Goal: Information Seeking & Learning: Learn about a topic

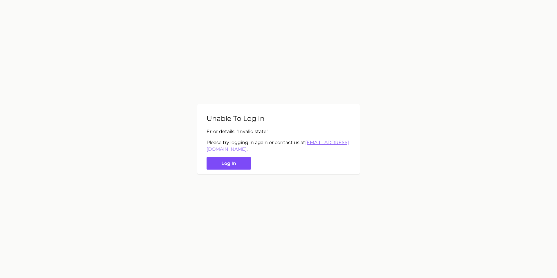
click at [238, 159] on button "Log in" at bounding box center [229, 163] width 44 height 12
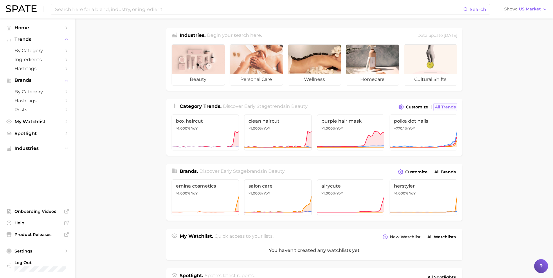
click at [454, 107] on span "All Trends" at bounding box center [445, 107] width 21 height 5
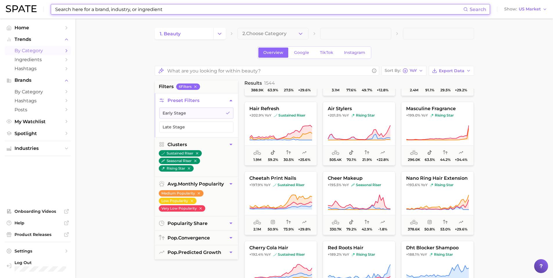
click at [191, 11] on input at bounding box center [259, 9] width 409 height 10
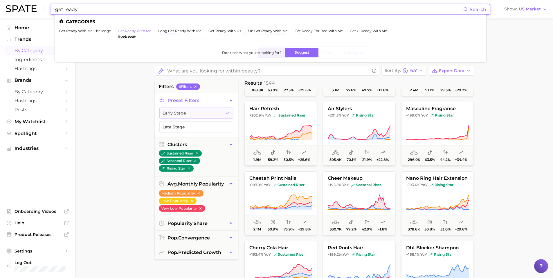
type input "get ready"
click at [143, 32] on link "get ready with me" at bounding box center [134, 31] width 33 height 4
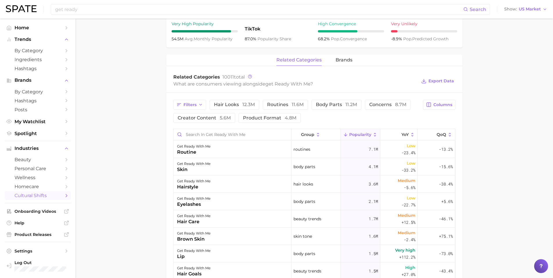
scroll to position [242, 0]
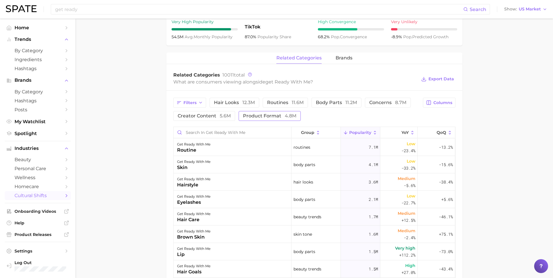
click at [267, 113] on button "product format 4.8m" at bounding box center [270, 116] width 62 height 10
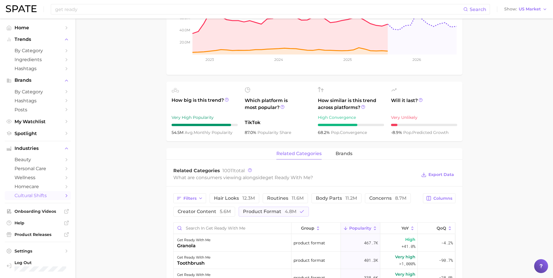
scroll to position [145, 0]
click at [287, 213] on span "4.8m" at bounding box center [291, 213] width 12 height 6
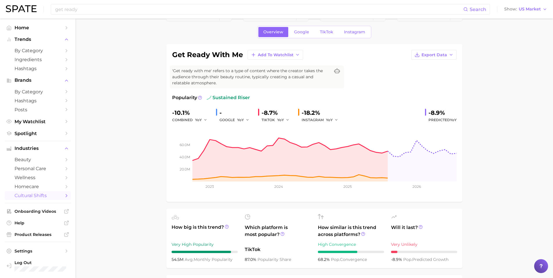
scroll to position [0, 0]
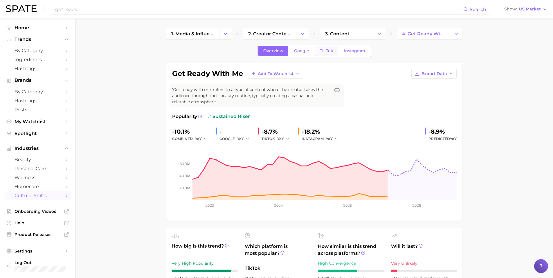
click at [324, 51] on span "TikTok" at bounding box center [326, 50] width 13 height 5
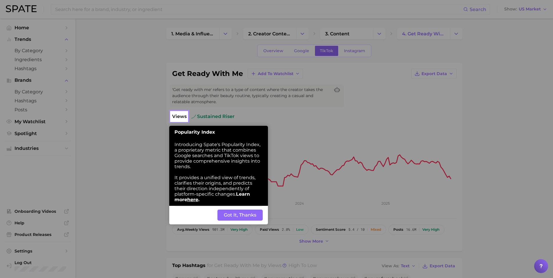
click at [249, 214] on button "Got It, Thanks" at bounding box center [239, 215] width 45 height 11
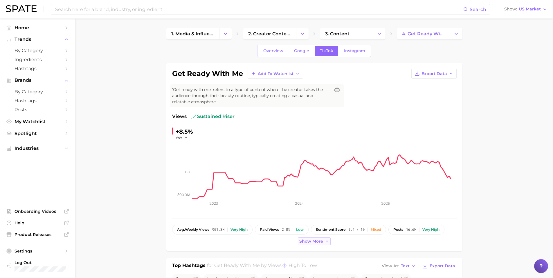
click at [317, 238] on button "Show more" at bounding box center [314, 242] width 33 height 8
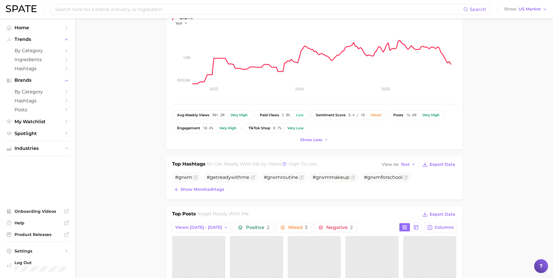
scroll to position [126, 0]
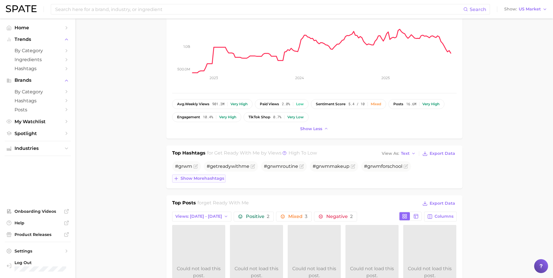
click at [189, 177] on span "Show more hashtags" at bounding box center [203, 178] width 44 height 5
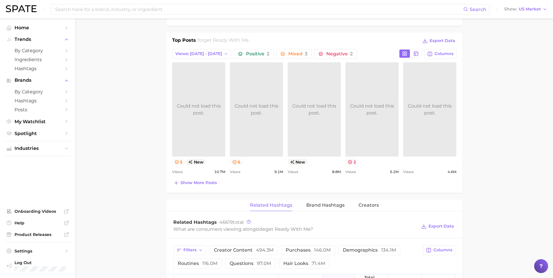
scroll to position [310, 0]
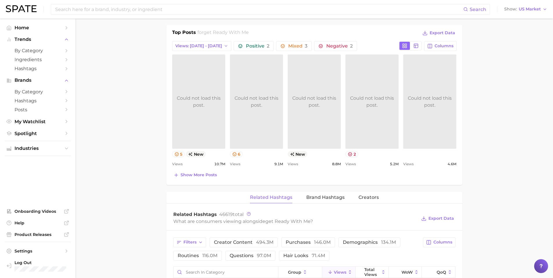
click at [197, 170] on div "Top Posts for get ready with me Export Data Views: [DATE] - [DATE] Positive 2 M…" at bounding box center [314, 104] width 285 height 150
click at [195, 179] on button "Show more posts" at bounding box center [195, 175] width 46 height 8
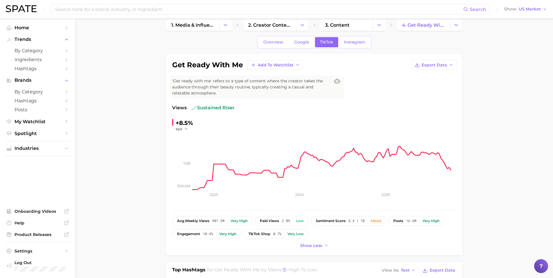
scroll to position [0, 0]
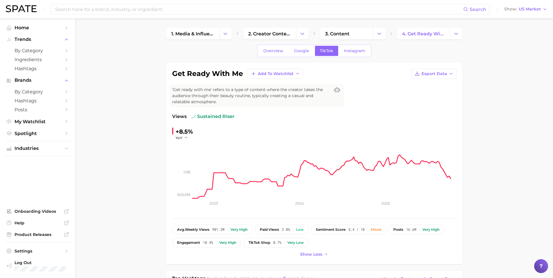
click at [253, 102] on span "'Get ready with me' refers to a type of content where the creator takes the aud…" at bounding box center [251, 96] width 158 height 18
click at [353, 53] on link "Instagram" at bounding box center [354, 51] width 31 height 10
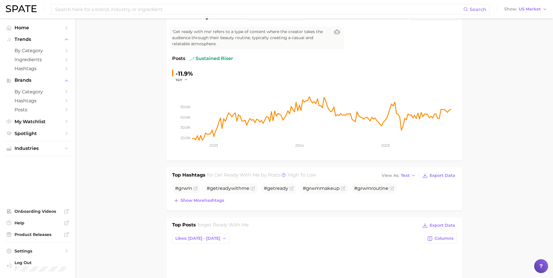
scroll to position [78, 0]
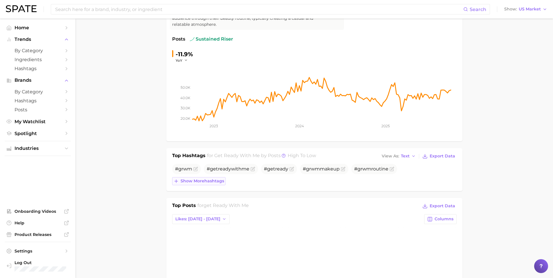
click at [226, 182] on button "Show more hashtags" at bounding box center [198, 181] width 53 height 8
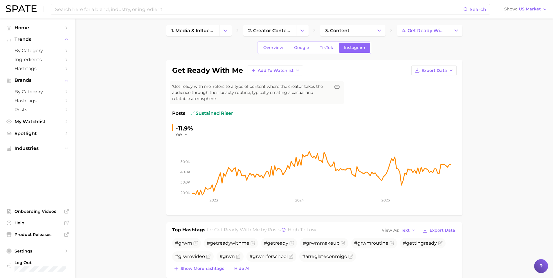
scroll to position [0, 0]
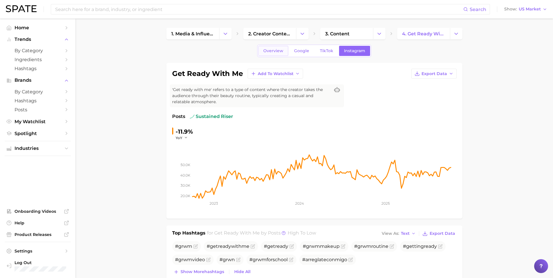
click at [267, 53] on span "Overview" at bounding box center [273, 50] width 20 height 5
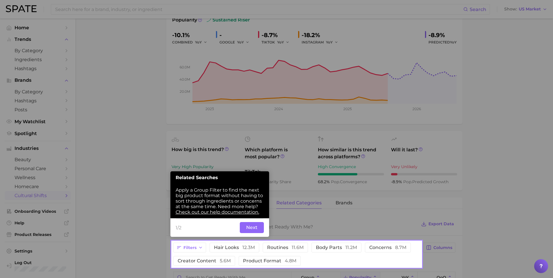
scroll to position [99, 0]
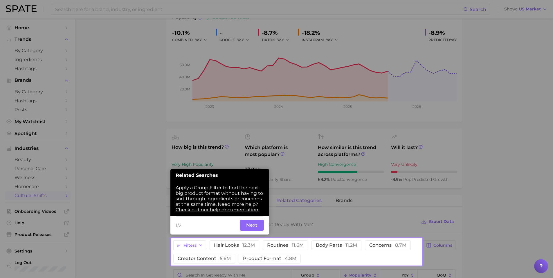
click at [253, 225] on button "Next" at bounding box center [252, 225] width 24 height 11
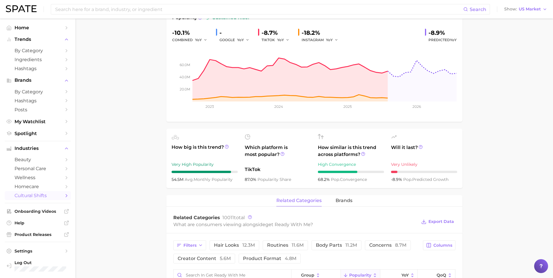
click at [138, 162] on main "1. media & influencers 2. creator content 3. content 4. get ready with me Overv…" at bounding box center [314, 252] width 478 height 665
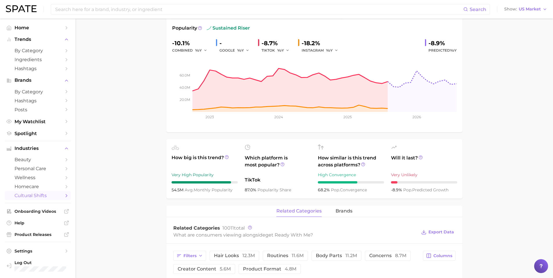
scroll to position [109, 0]
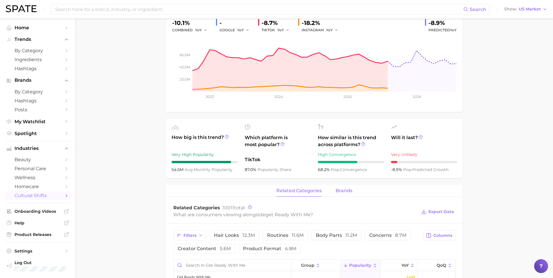
click at [341, 191] on span "brands" at bounding box center [344, 190] width 17 height 5
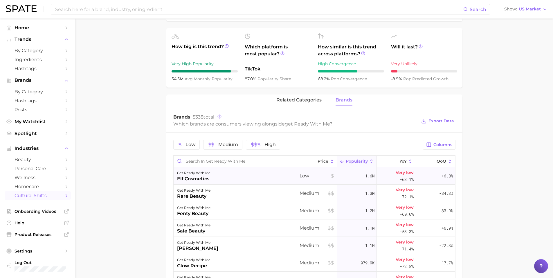
scroll to position [198, 0]
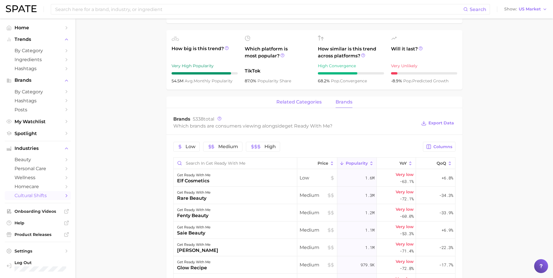
click at [278, 100] on span "related categories" at bounding box center [298, 102] width 45 height 5
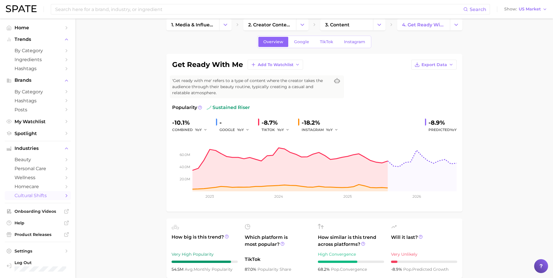
scroll to position [4, 0]
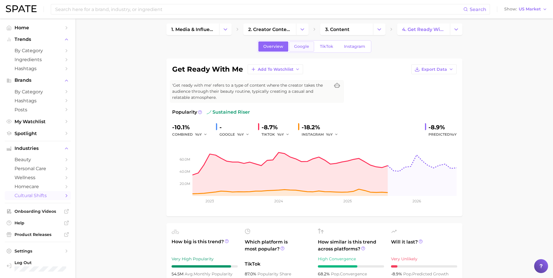
click at [301, 48] on span "Google" at bounding box center [301, 46] width 15 height 5
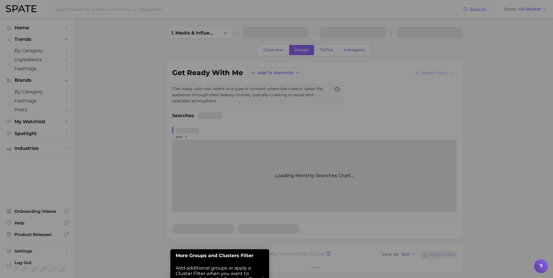
scroll to position [73, 0]
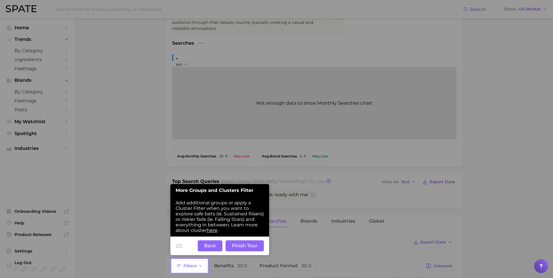
click at [212, 246] on button "Back" at bounding box center [210, 246] width 25 height 11
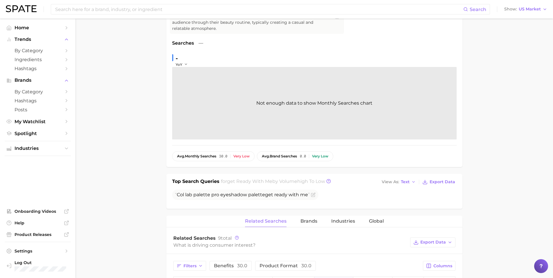
click at [162, 204] on main "1. media & influencers 2. creator content 3. content 4. get ready with me Overv…" at bounding box center [314, 215] width 478 height 541
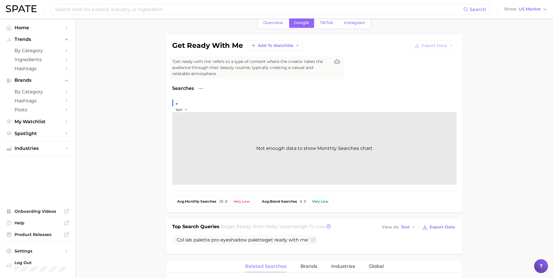
scroll to position [20, 0]
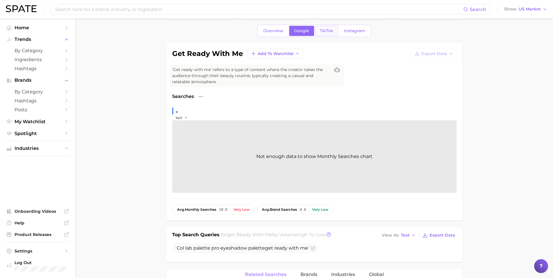
click at [329, 31] on span "TikTok" at bounding box center [326, 30] width 13 height 5
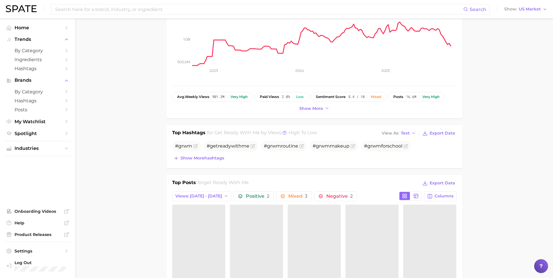
scroll to position [136, 0]
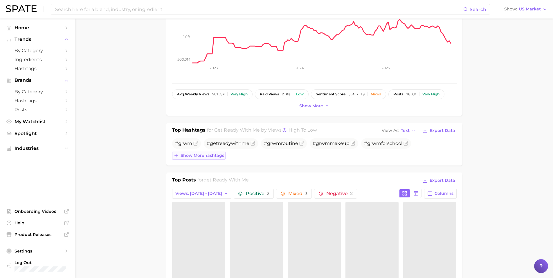
click at [198, 154] on span "Show more hashtags" at bounding box center [203, 155] width 44 height 5
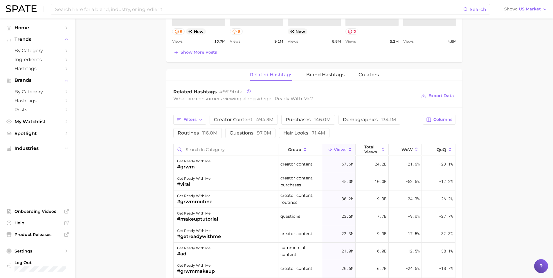
scroll to position [416, 0]
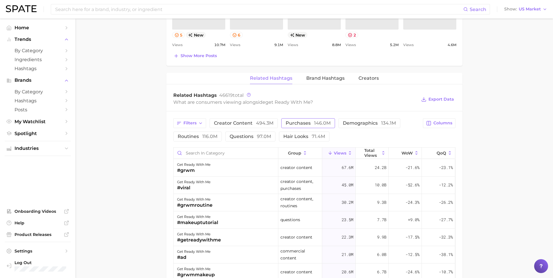
click at [308, 125] on span "purchases 146.0m" at bounding box center [308, 123] width 45 height 5
click at [298, 123] on span "purchases 146.0m" at bounding box center [308, 123] width 45 height 5
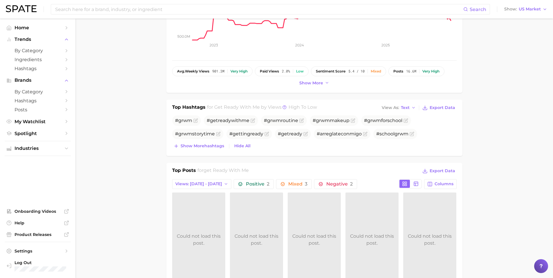
scroll to position [145, 0]
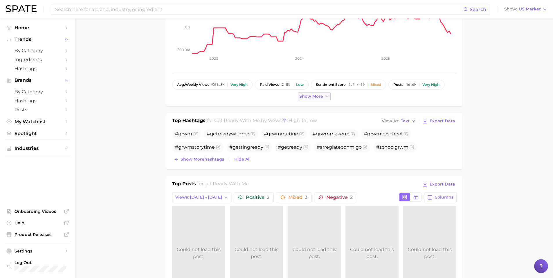
click at [317, 97] on span "Show more" at bounding box center [311, 96] width 24 height 5
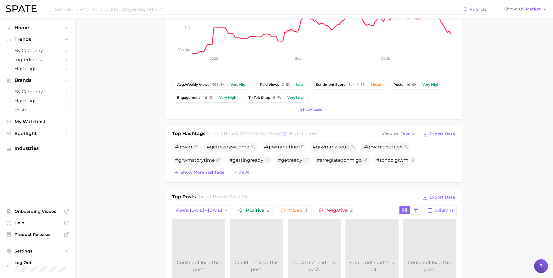
click at [333, 102] on div "avg. weekly views 901.3m Very high paid views 2.0% Low sentiment score 5.4 / 10…" at bounding box center [314, 91] width 285 height 23
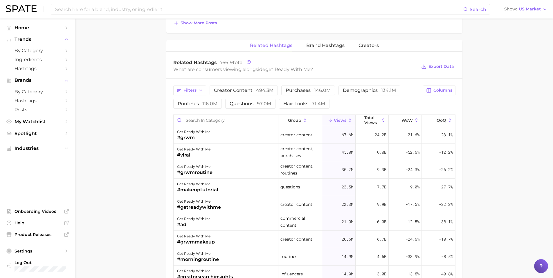
scroll to position [465, 0]
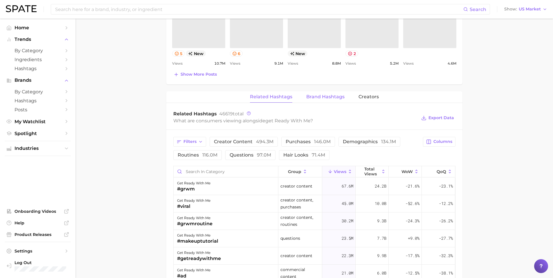
scroll to position [377, 0]
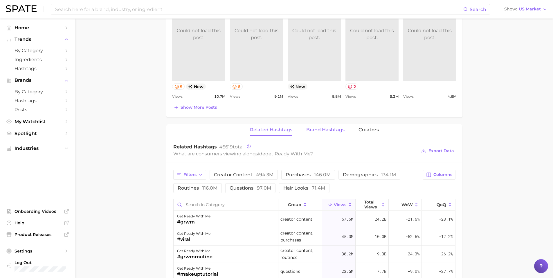
click at [340, 127] on span "Brand Hashtags" at bounding box center [325, 129] width 38 height 5
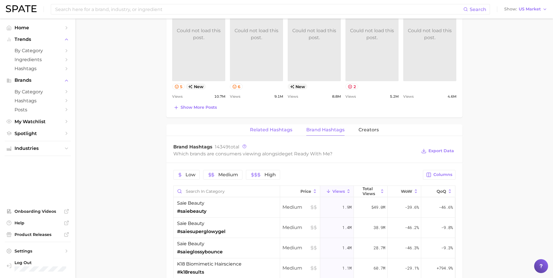
click at [289, 128] on span "Related Hashtags" at bounding box center [271, 129] width 42 height 5
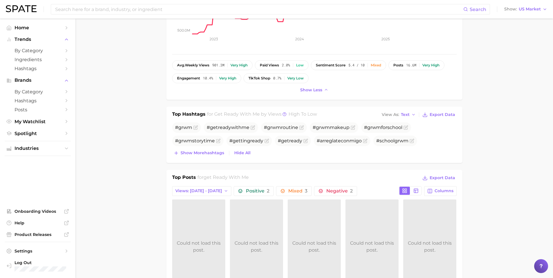
scroll to position [155, 0]
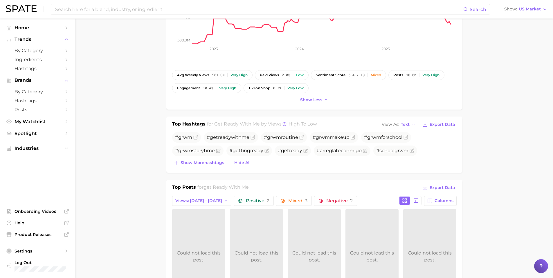
click at [320, 168] on div "Top Hashtags for get ready with me by Views high to low View As Text Export Dat…" at bounding box center [314, 145] width 296 height 56
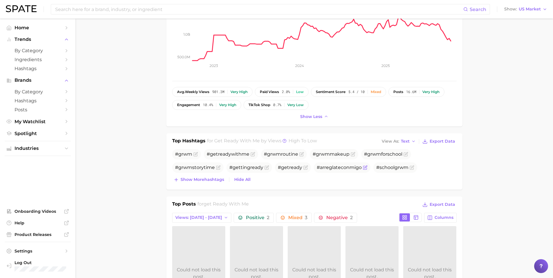
scroll to position [136, 0]
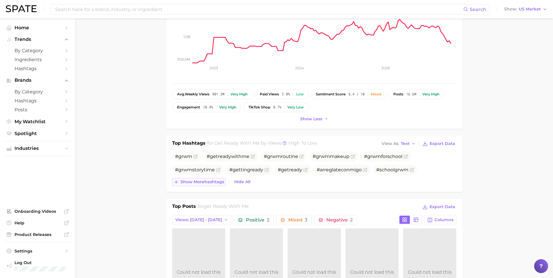
click at [201, 181] on span "Show more hashtags" at bounding box center [203, 182] width 44 height 5
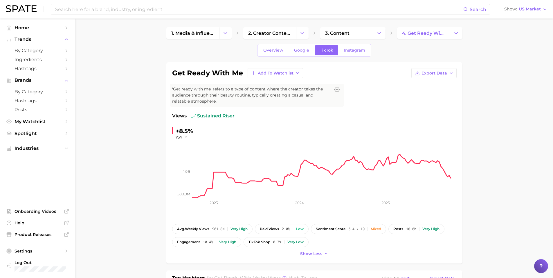
scroll to position [0, 0]
click at [227, 36] on icon "Change Category" at bounding box center [225, 34] width 6 height 6
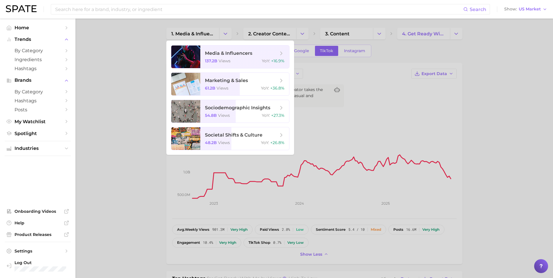
click at [134, 42] on div at bounding box center [276, 139] width 553 height 278
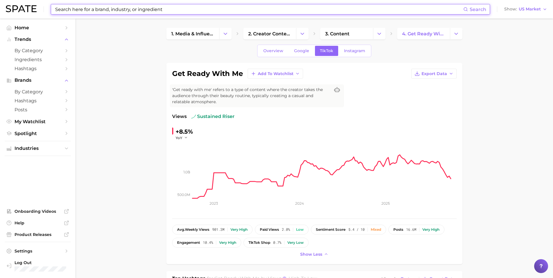
click at [111, 11] on input at bounding box center [259, 9] width 409 height 10
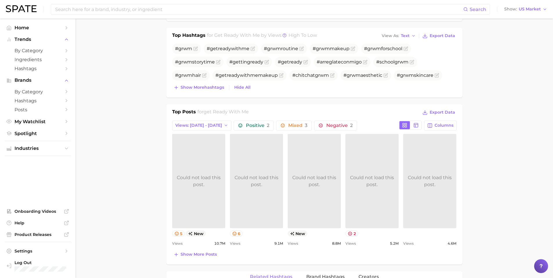
scroll to position [487, 0]
